Goal: Task Accomplishment & Management: Manage account settings

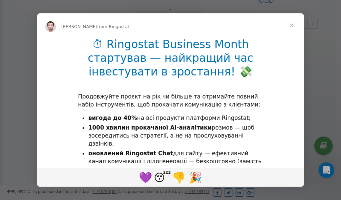
click at [292, 25] on span "Close" at bounding box center [292, 25] width 24 height 24
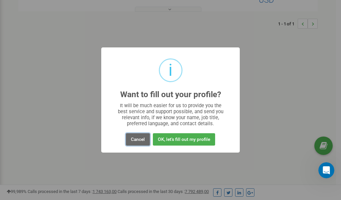
click at [141, 140] on button "Cancel" at bounding box center [138, 139] width 24 height 12
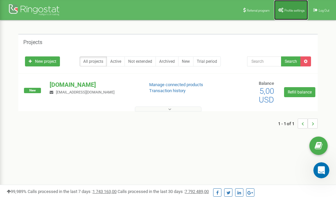
click at [288, 9] on span "Profile settings" at bounding box center [295, 11] width 20 height 4
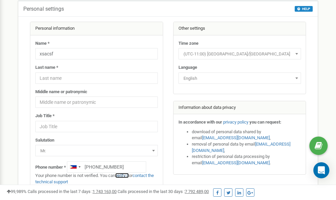
click at [126, 175] on link "verify it" at bounding box center [122, 175] width 14 height 5
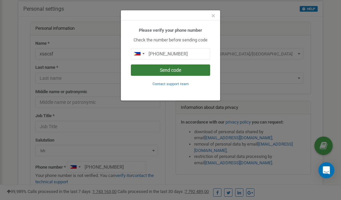
click at [168, 71] on button "Send code" at bounding box center [170, 69] width 79 height 11
